Goal: Find specific page/section: Find specific page/section

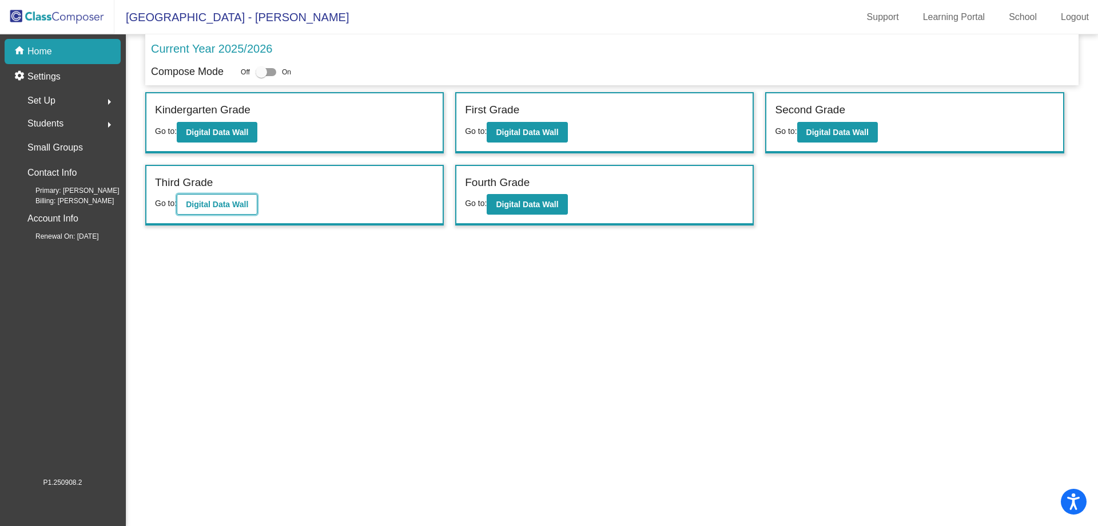
click at [207, 197] on button "Digital Data Wall" at bounding box center [217, 204] width 81 height 21
click at [208, 130] on b "Digital Data Wall" at bounding box center [217, 132] width 62 height 9
click at [554, 134] on b "Digital Data Wall" at bounding box center [527, 132] width 62 height 9
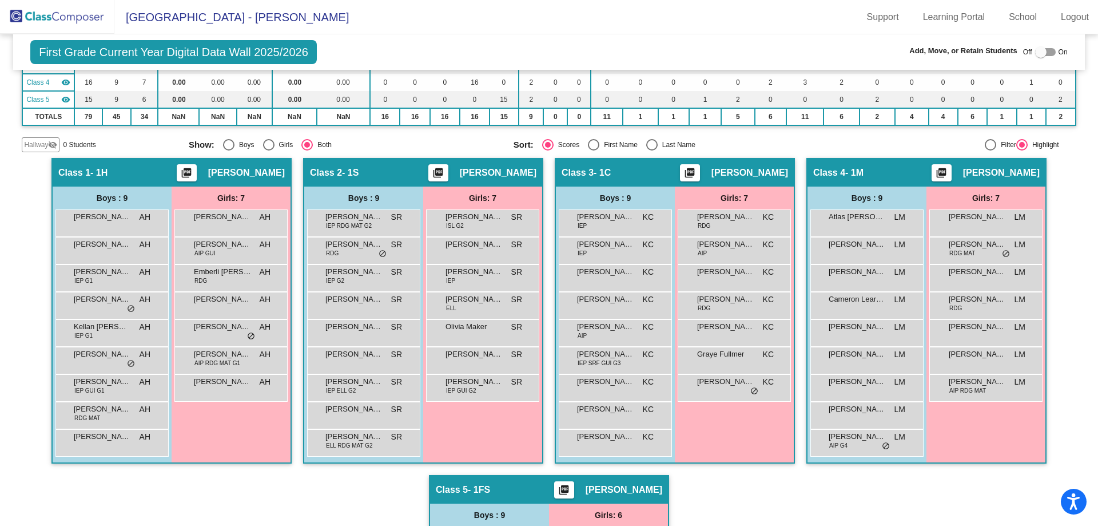
scroll to position [172, 0]
